Goal: Task Accomplishment & Management: Manage account settings

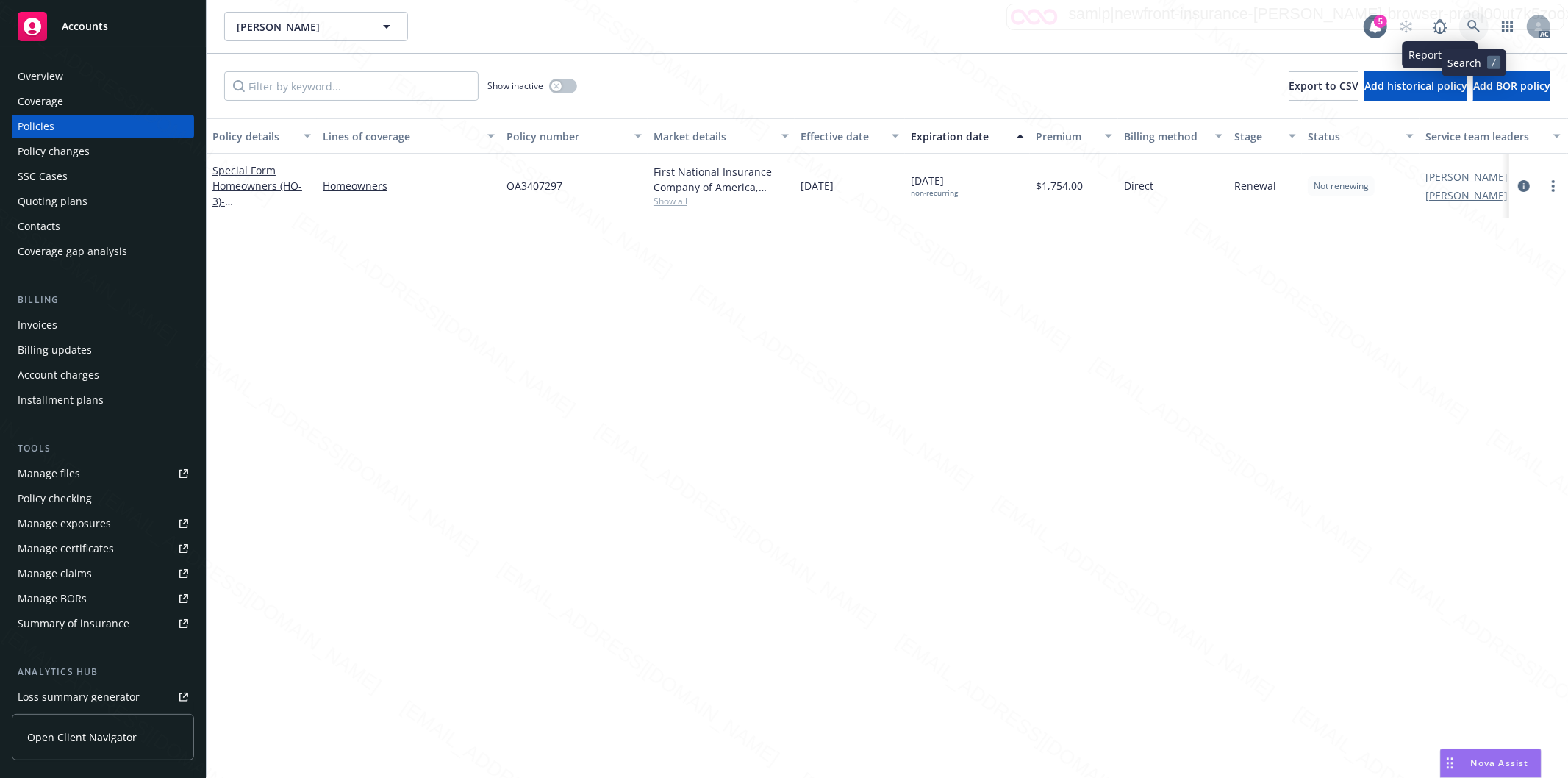
click at [1474, 20] on icon at bounding box center [1474, 27] width 13 height 13
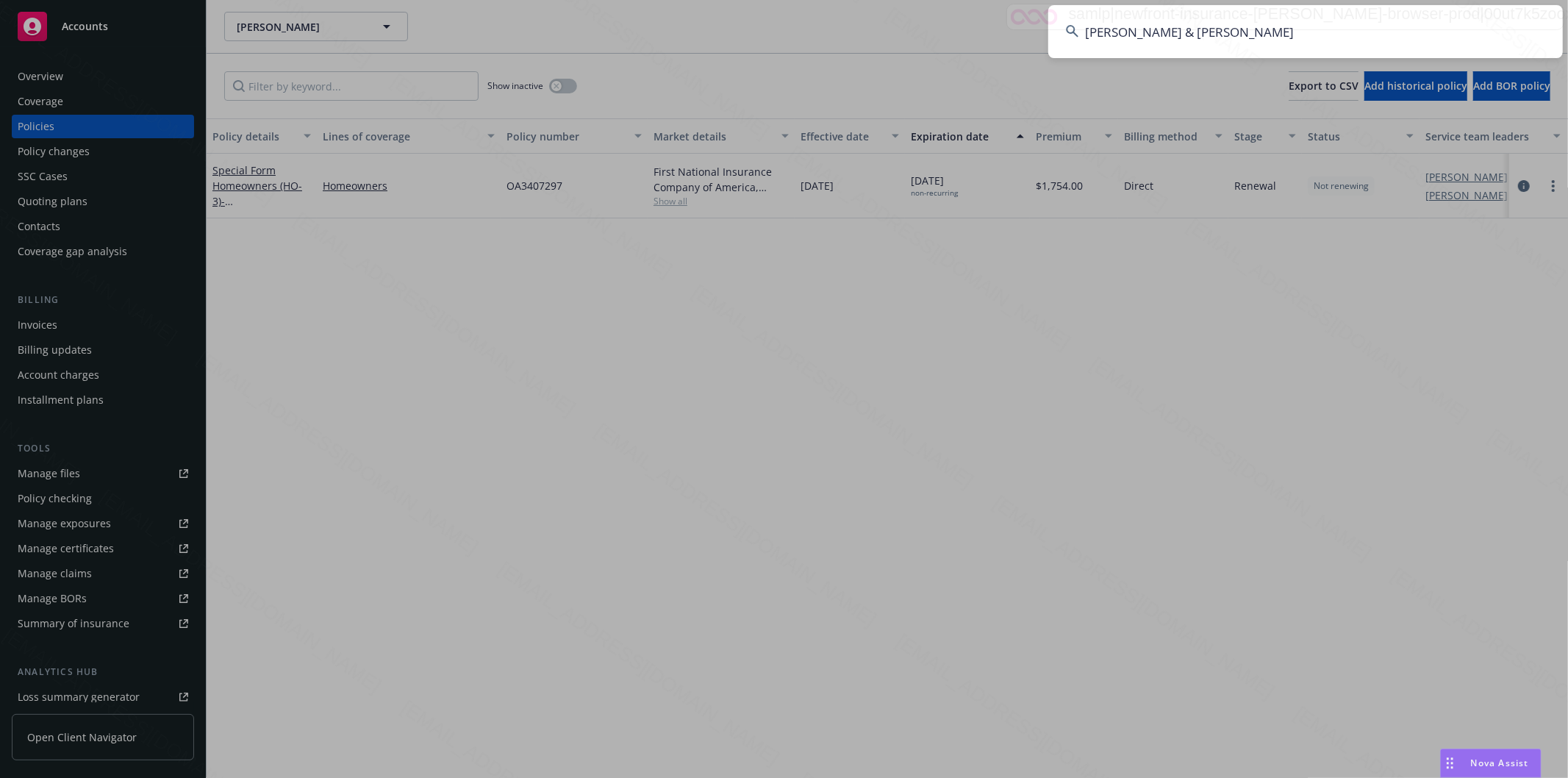
type input "[PERSON_NAME] & [PERSON_NAME]"
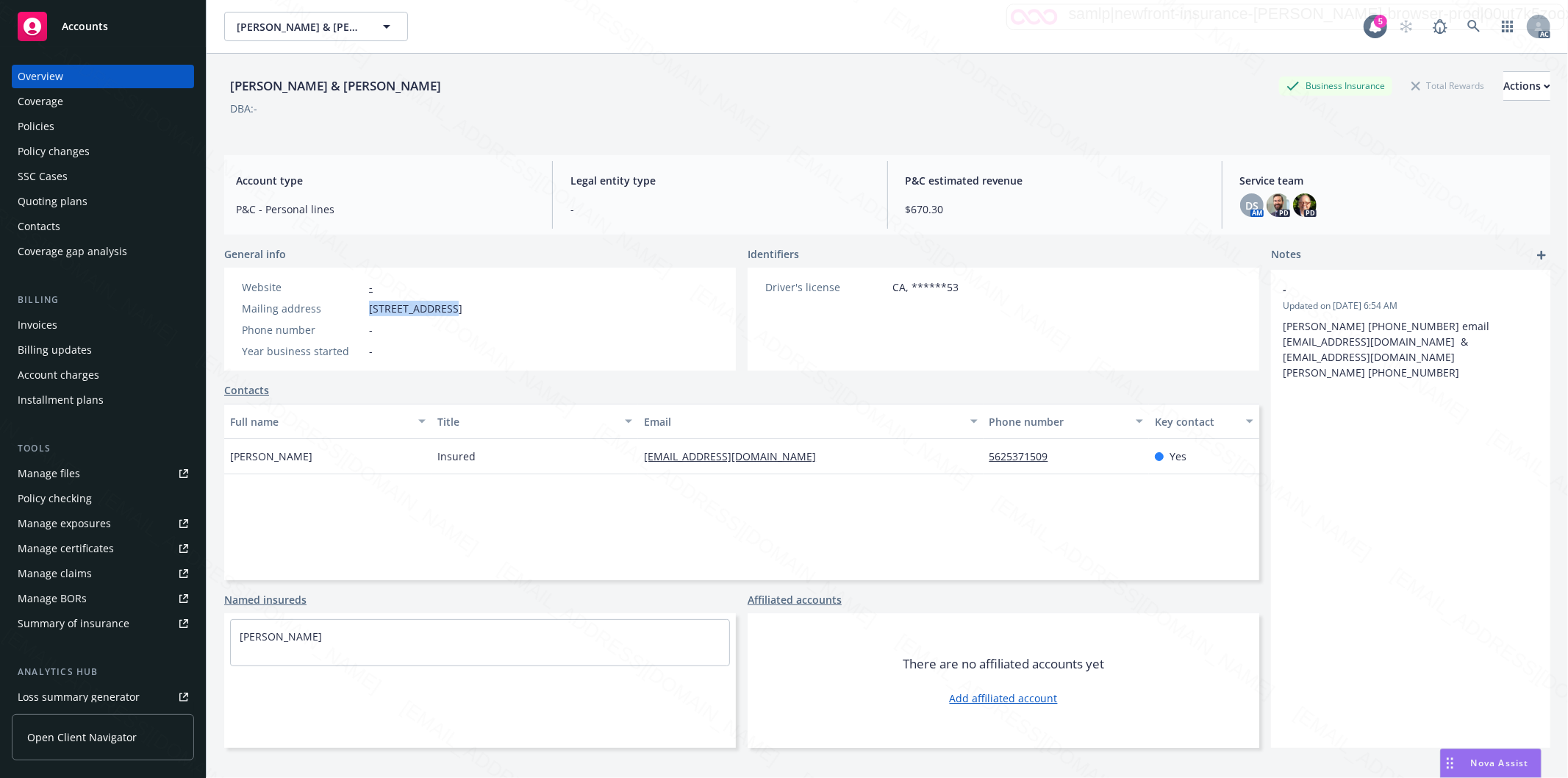
drag, startPoint x: 370, startPoint y: 314, endPoint x: 451, endPoint y: 314, distance: 81.0
click at [451, 314] on span "[STREET_ADDRESS]" at bounding box center [416, 308] width 94 height 15
copy span "[STREET_ADDRESS]"
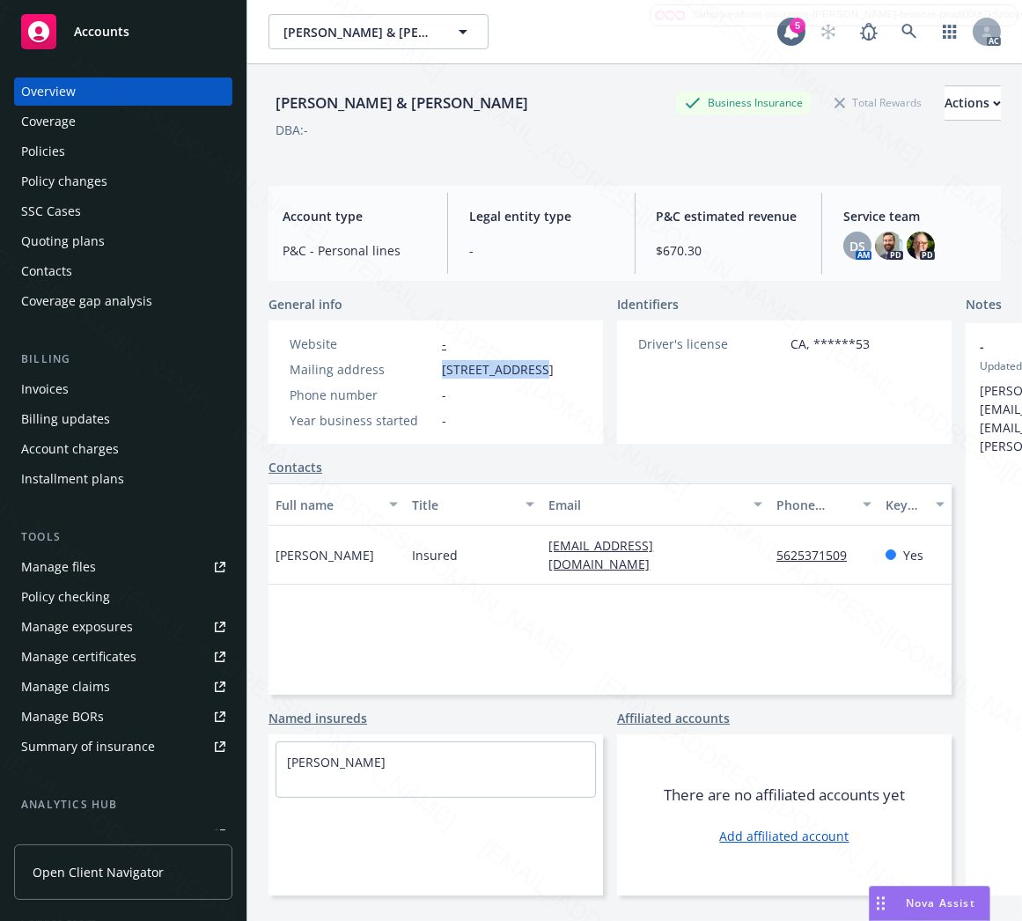
click at [121, 153] on div "Policies" at bounding box center [123, 151] width 204 height 28
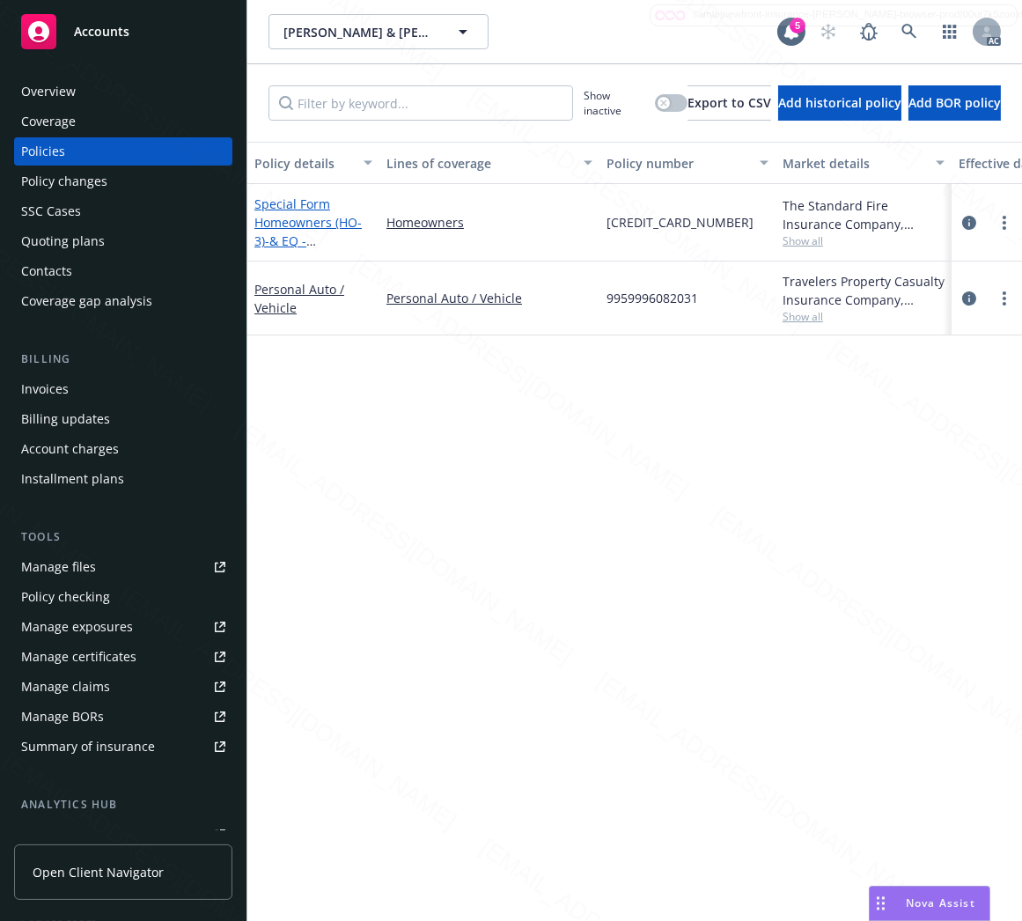
click at [302, 229] on link "Special Form Homeowners (HO-3) - & EQ - [STREET_ADDRESS]" at bounding box center [310, 231] width 112 height 72
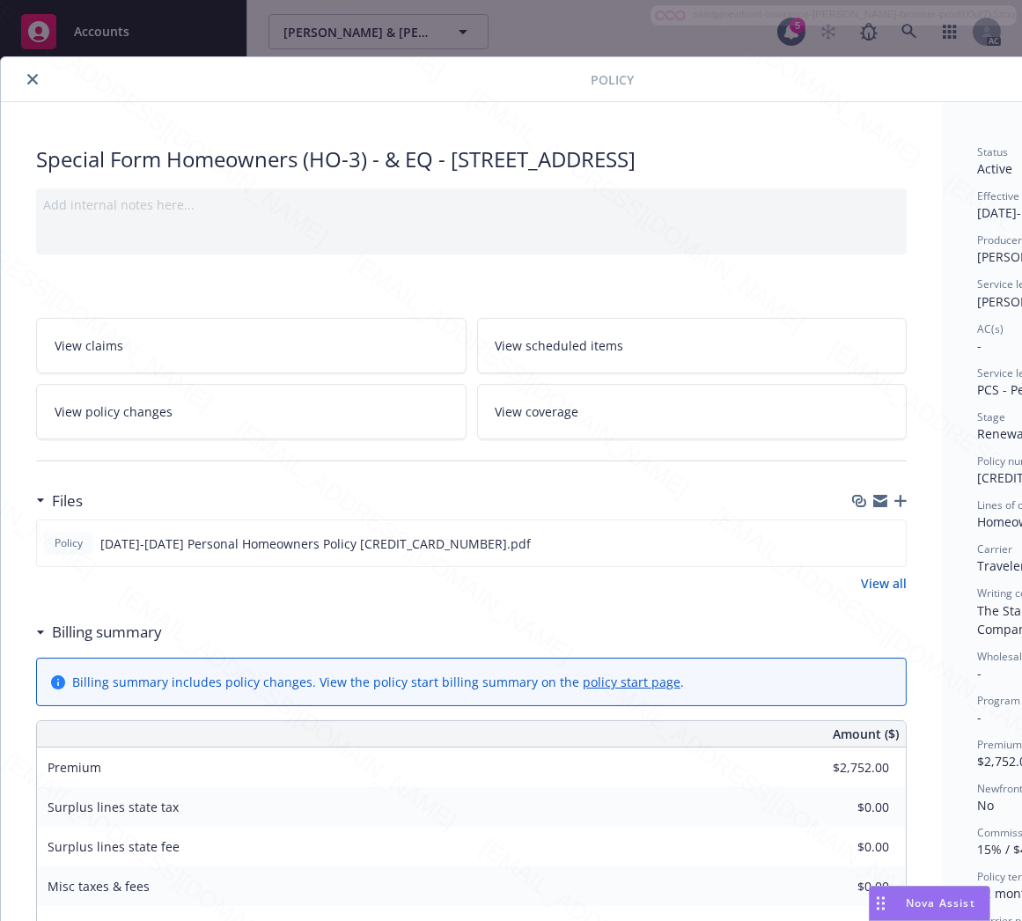
click at [79, 643] on h3 "Billing summary" at bounding box center [107, 632] width 110 height 23
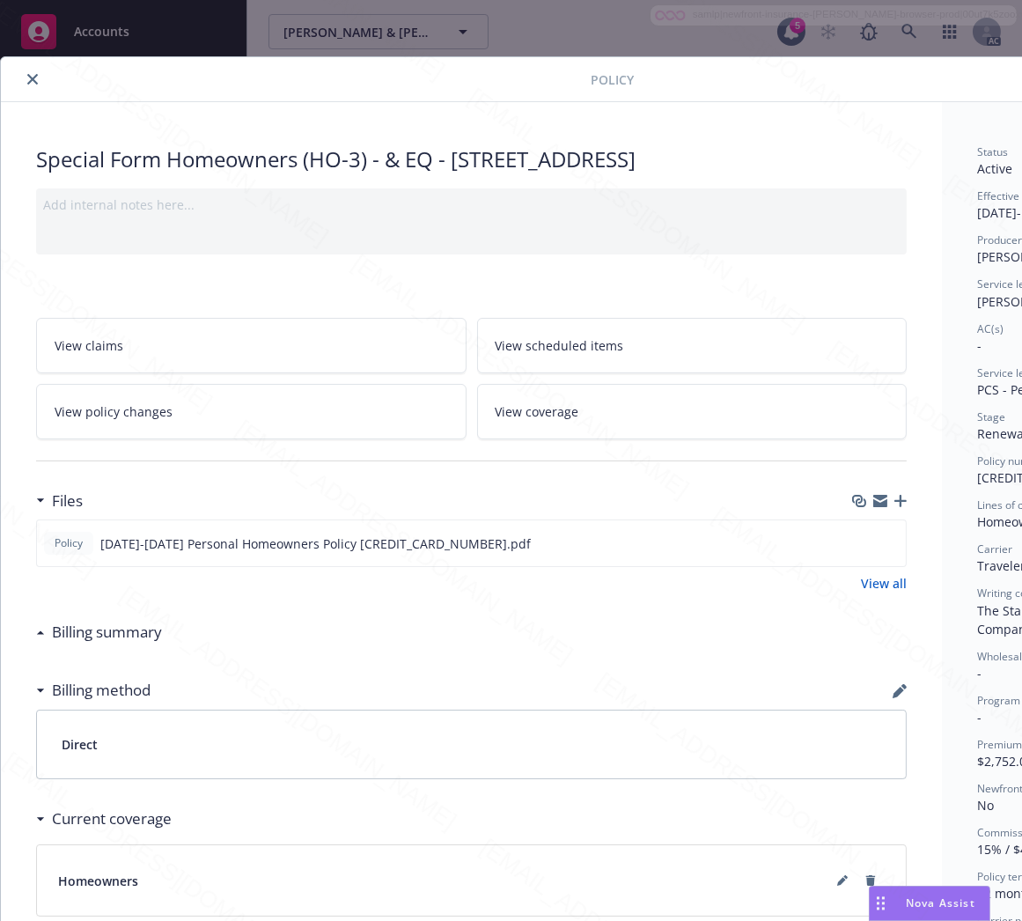
scroll to position [0, 203]
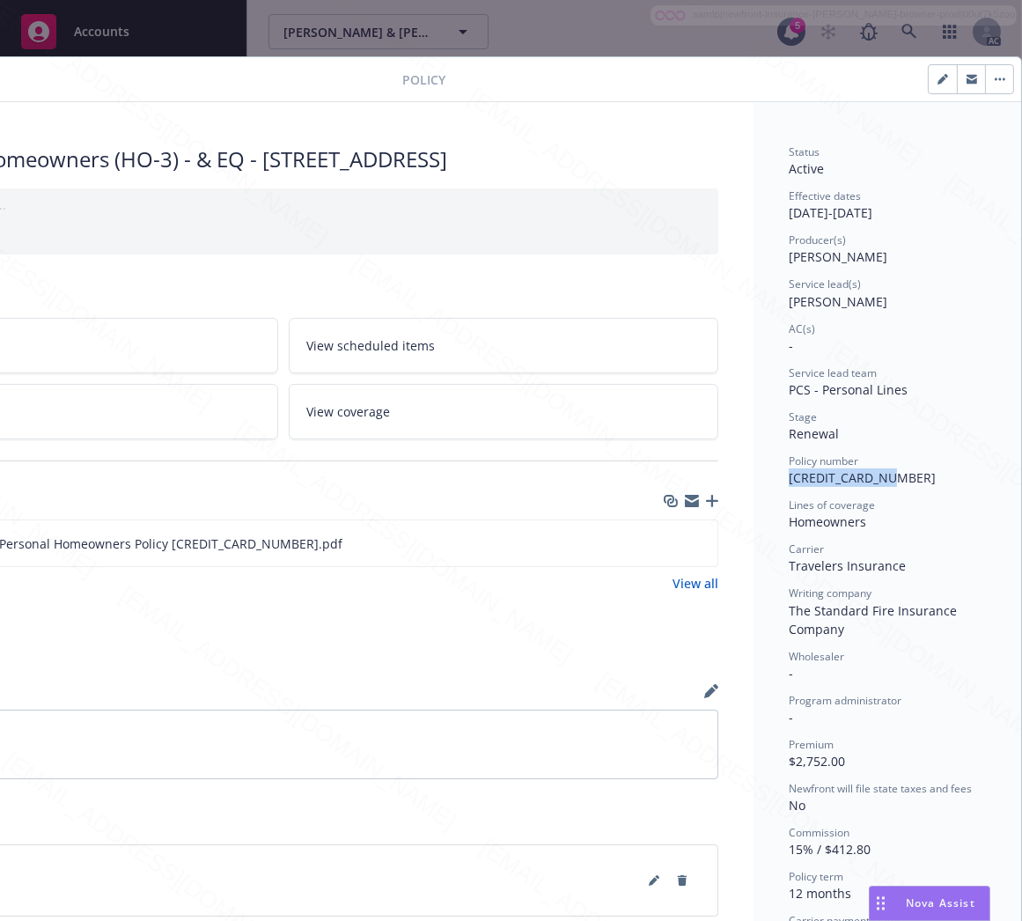
drag, startPoint x: 816, startPoint y: 479, endPoint x: 869, endPoint y: 478, distance: 52.8
click at [869, 478] on div "Status Active Effective dates [DATE] - [DATE] Producer(s) [PERSON_NAME] Service…" at bounding box center [887, 635] width 268 height 1066
copy span "[CREDIT_CARD_NUMBER]"
click at [665, 549] on icon "download file" at bounding box center [672, 542] width 14 height 14
click at [989, 76] on button "button" at bounding box center [999, 79] width 28 height 28
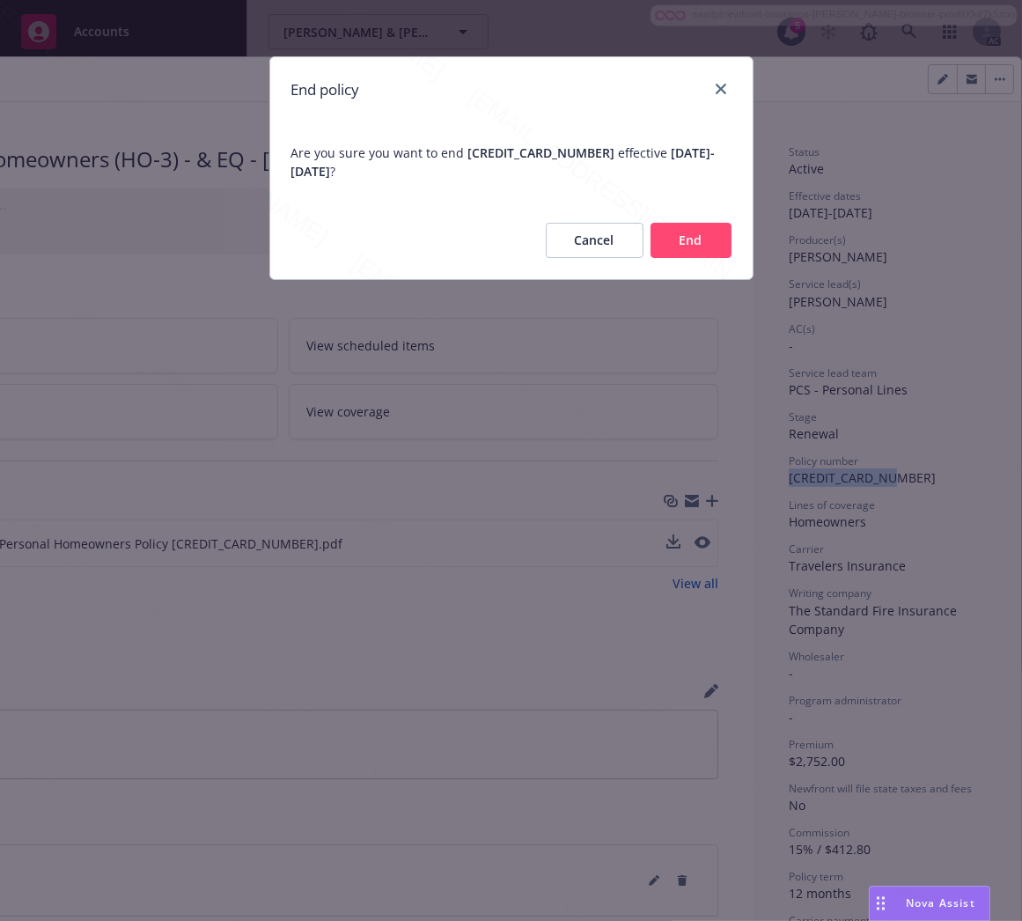
click at [669, 245] on button "End" at bounding box center [690, 240] width 81 height 35
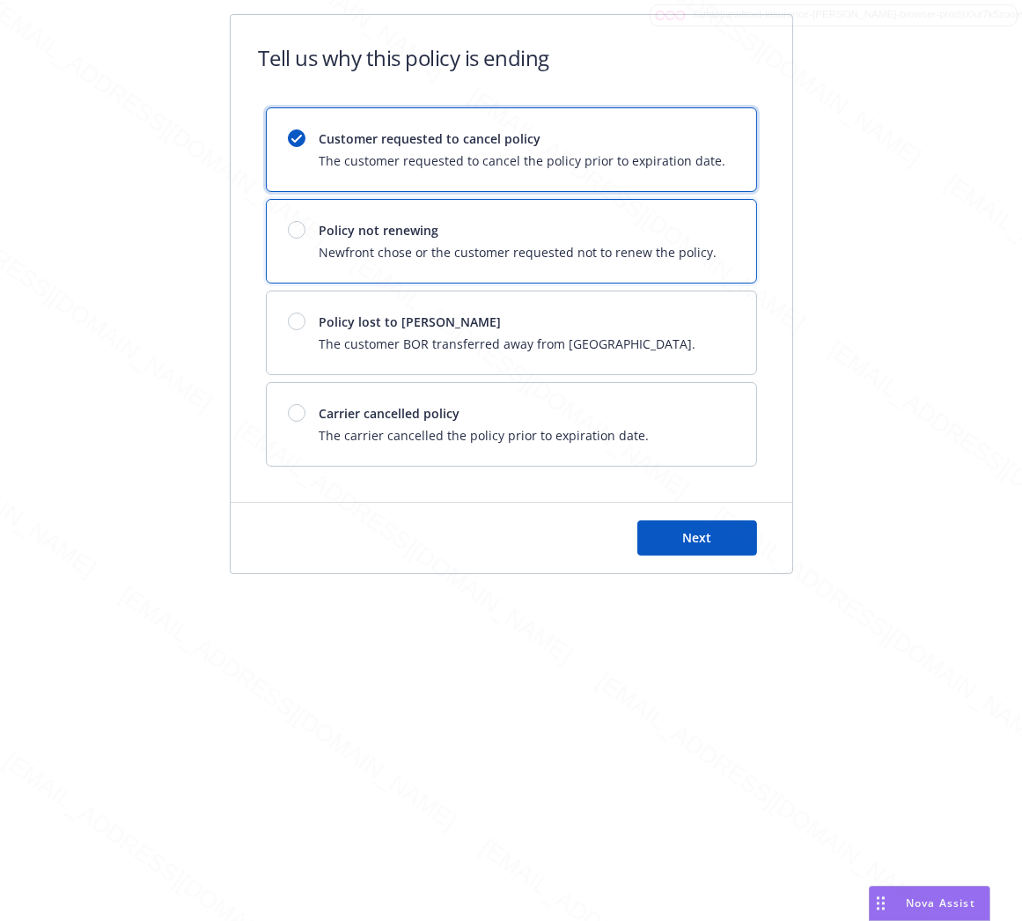
click at [460, 224] on span "Policy not renewing" at bounding box center [519, 230] width 398 height 18
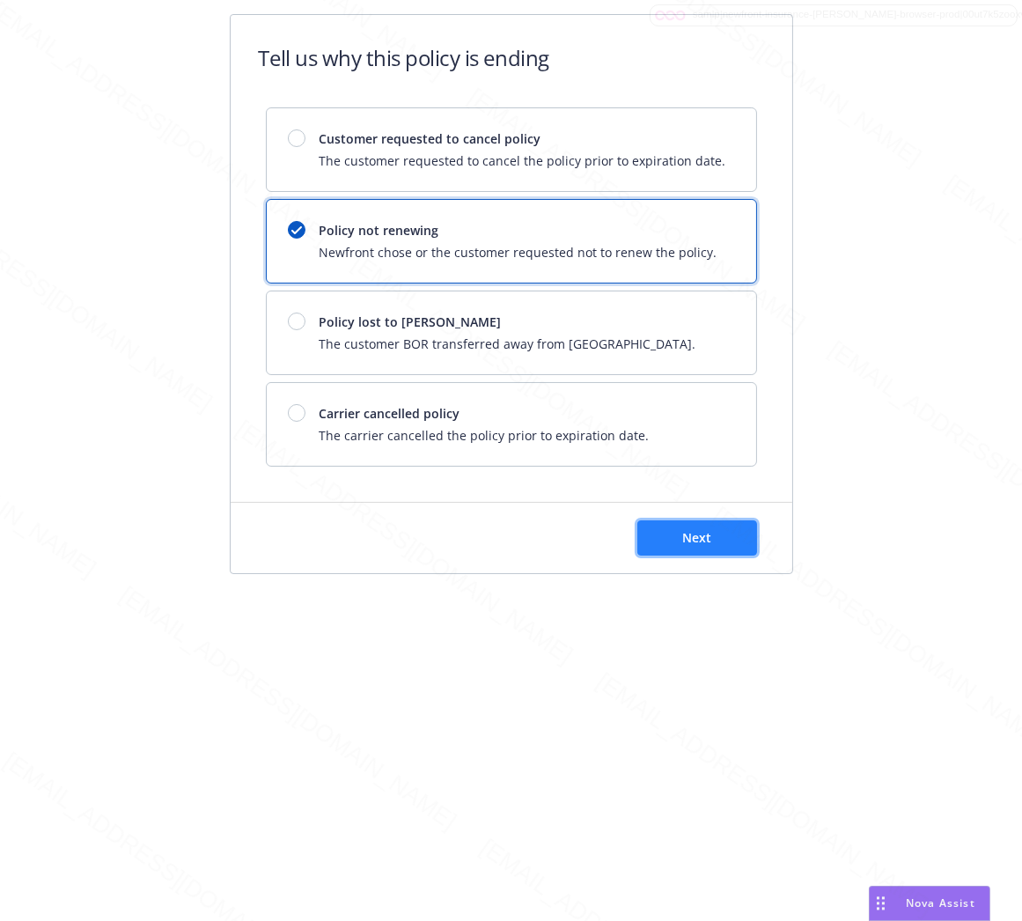
click at [714, 547] on button "Next" at bounding box center [697, 537] width 120 height 35
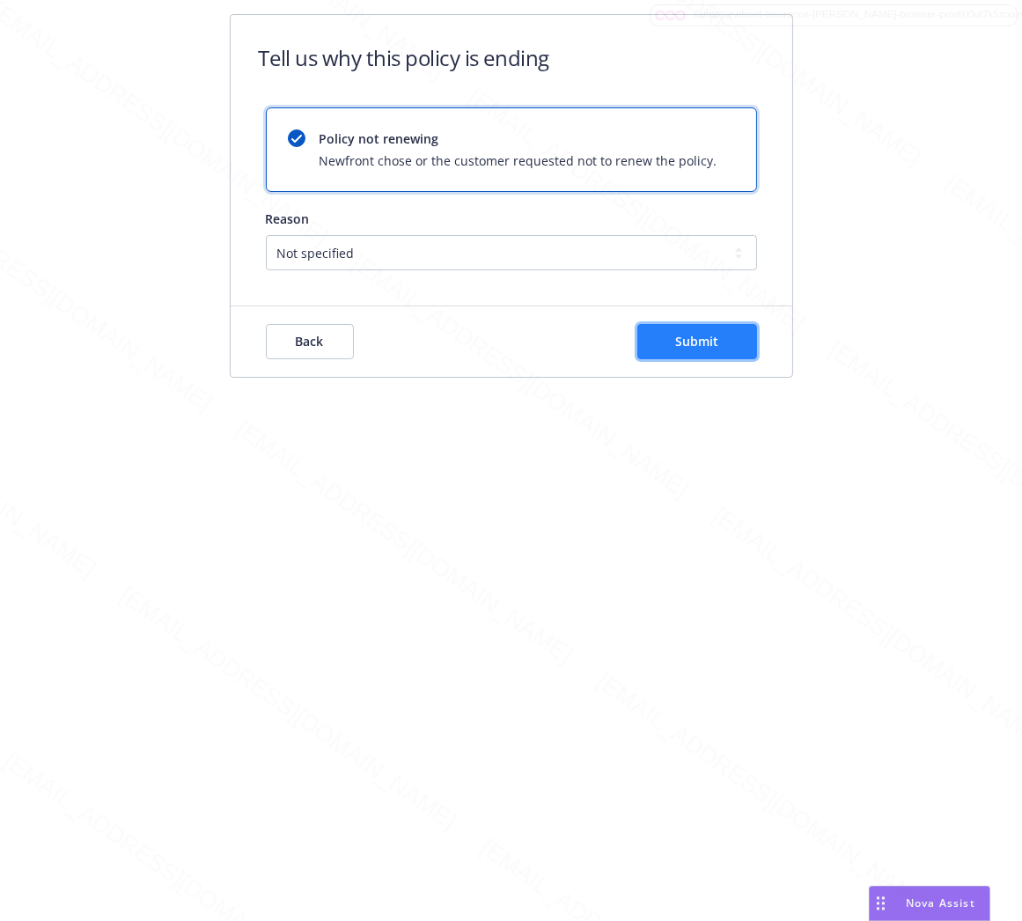
click at [687, 342] on span "Submit" at bounding box center [696, 341] width 43 height 17
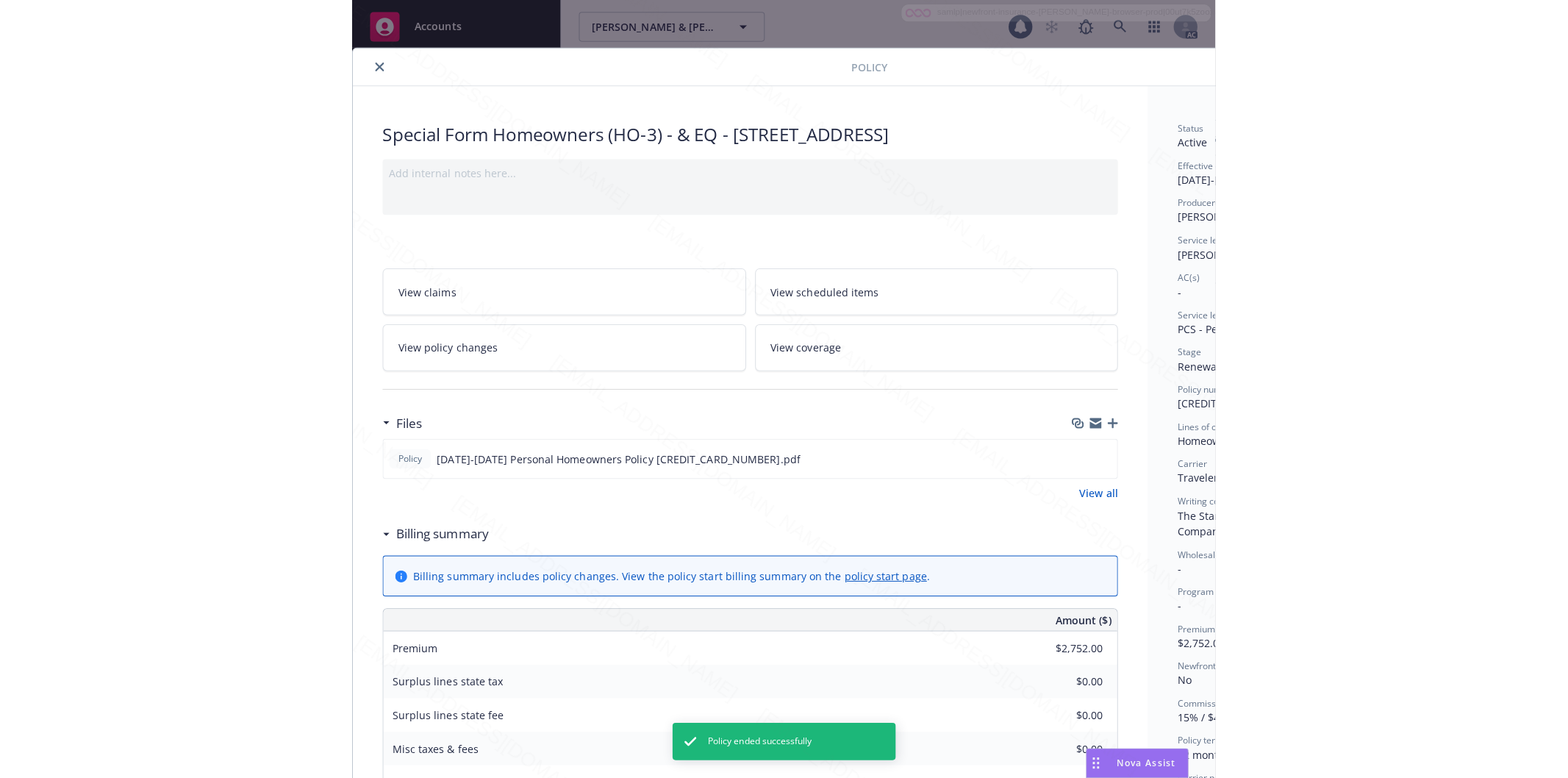
scroll to position [44, 0]
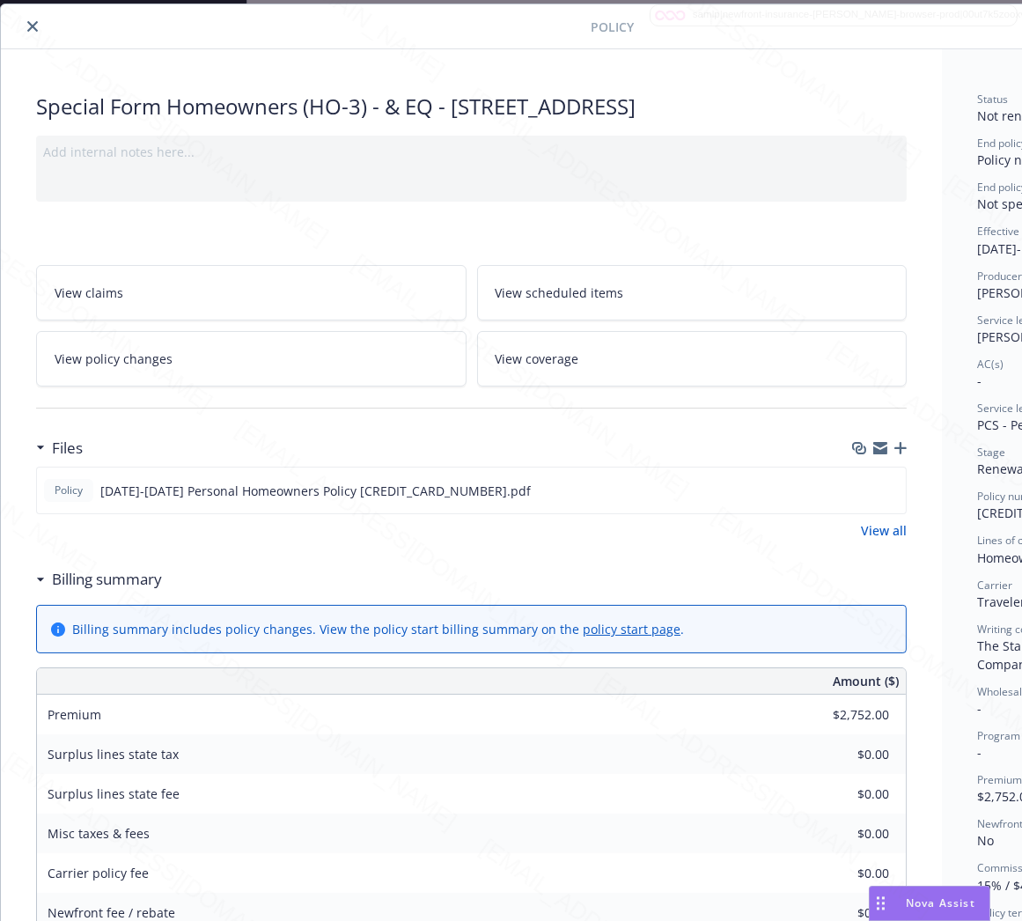
click at [32, 27] on icon "close" at bounding box center [32, 26] width 11 height 11
